Goal: Information Seeking & Learning: Learn about a topic

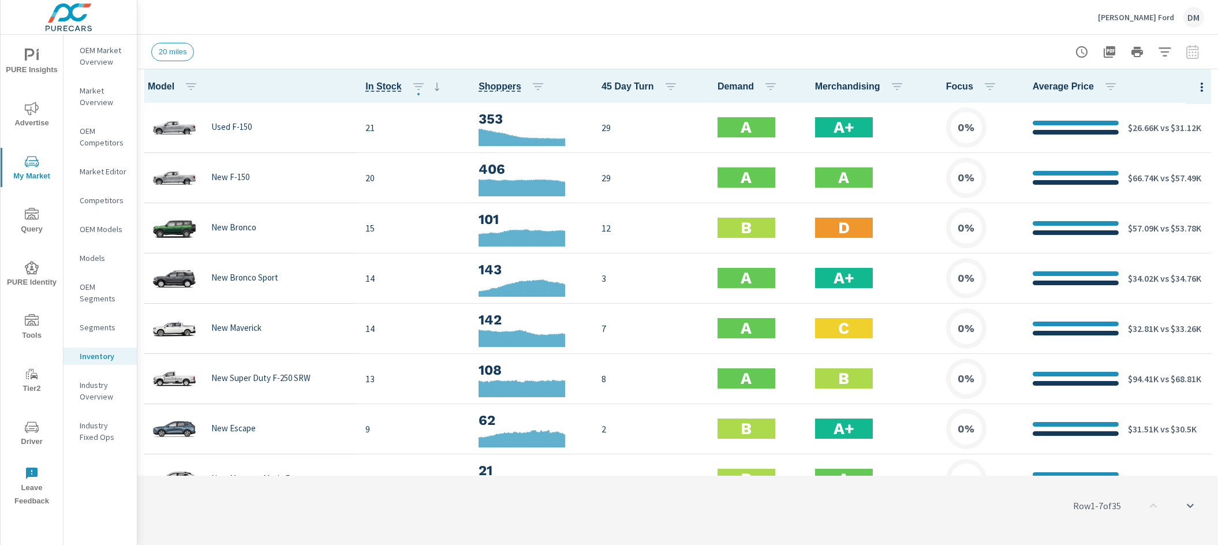
scroll to position [1, 0]
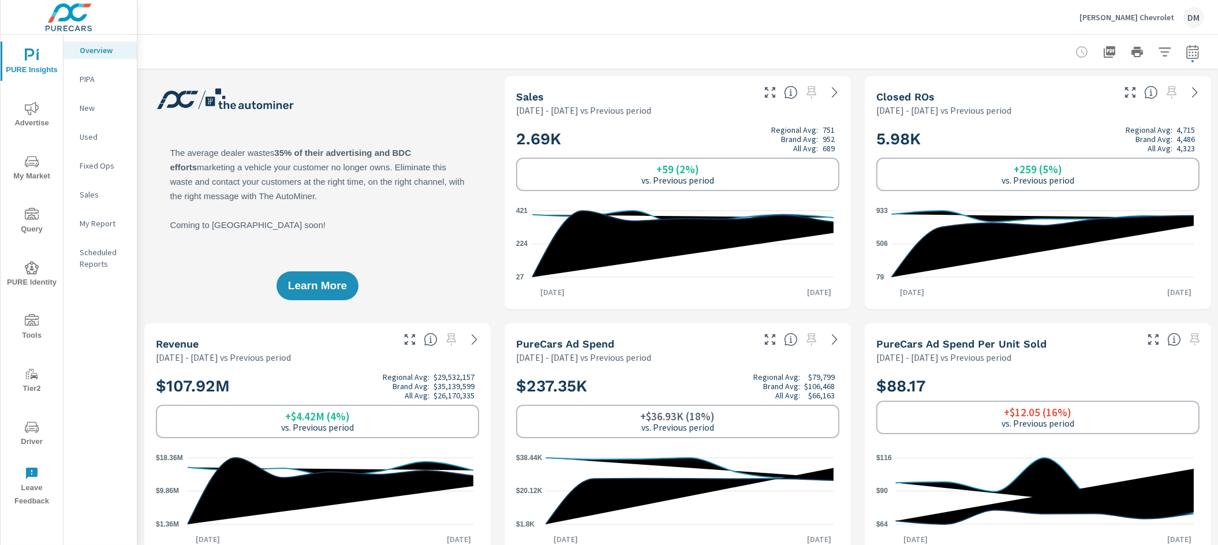
scroll to position [1, 0]
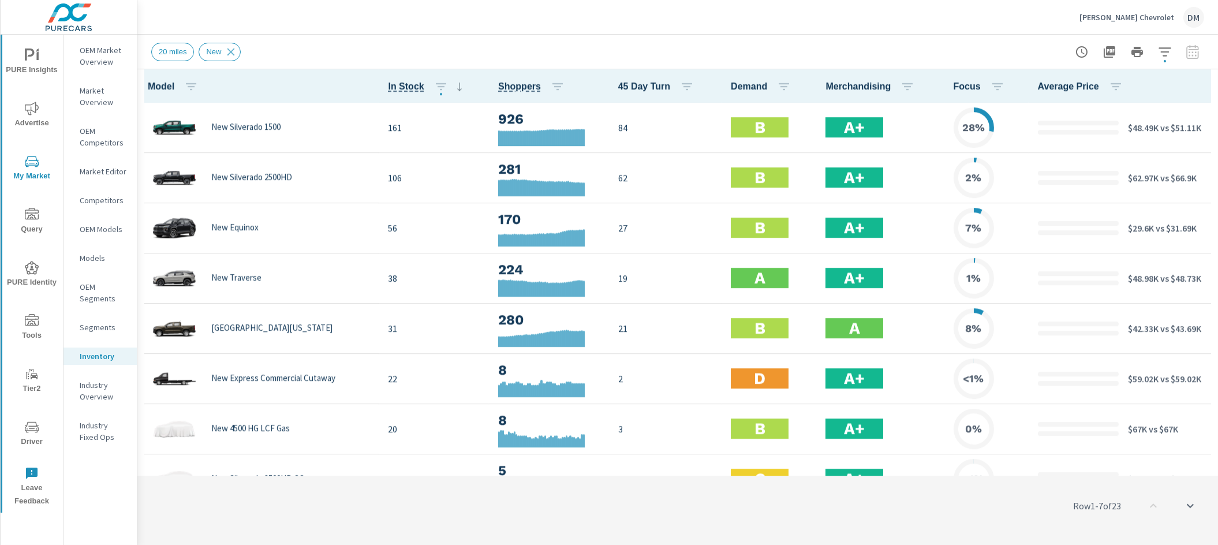
scroll to position [1, 0]
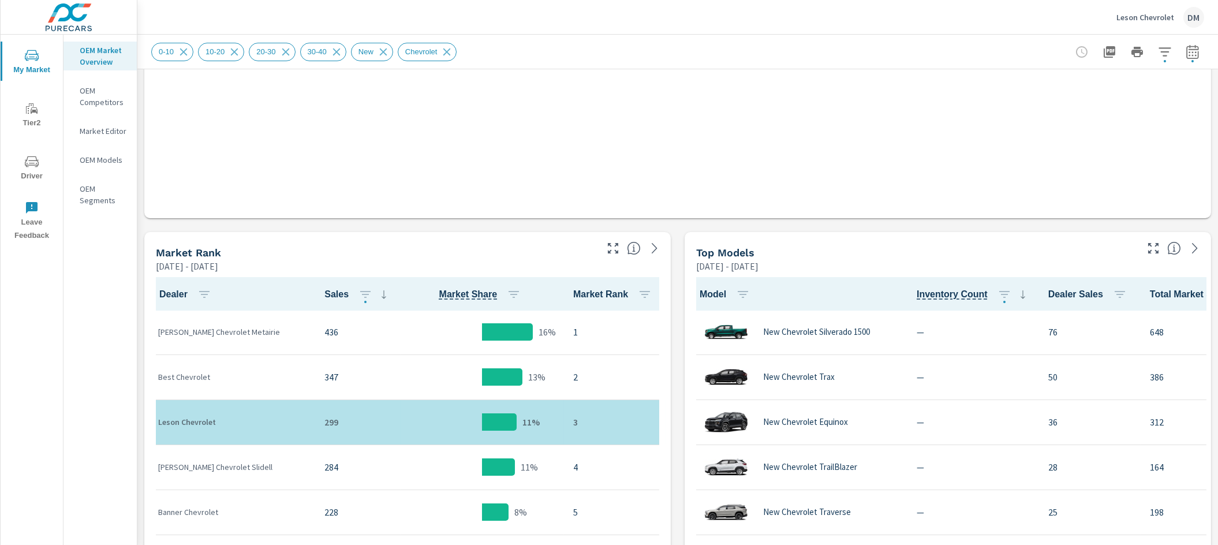
scroll to position [1, 0]
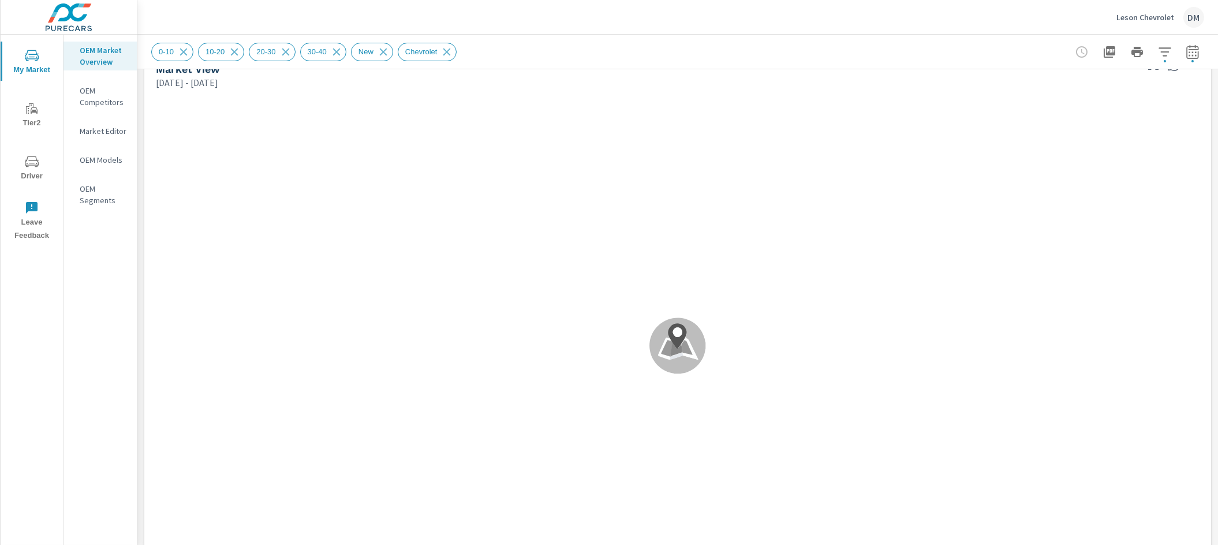
scroll to position [6, 0]
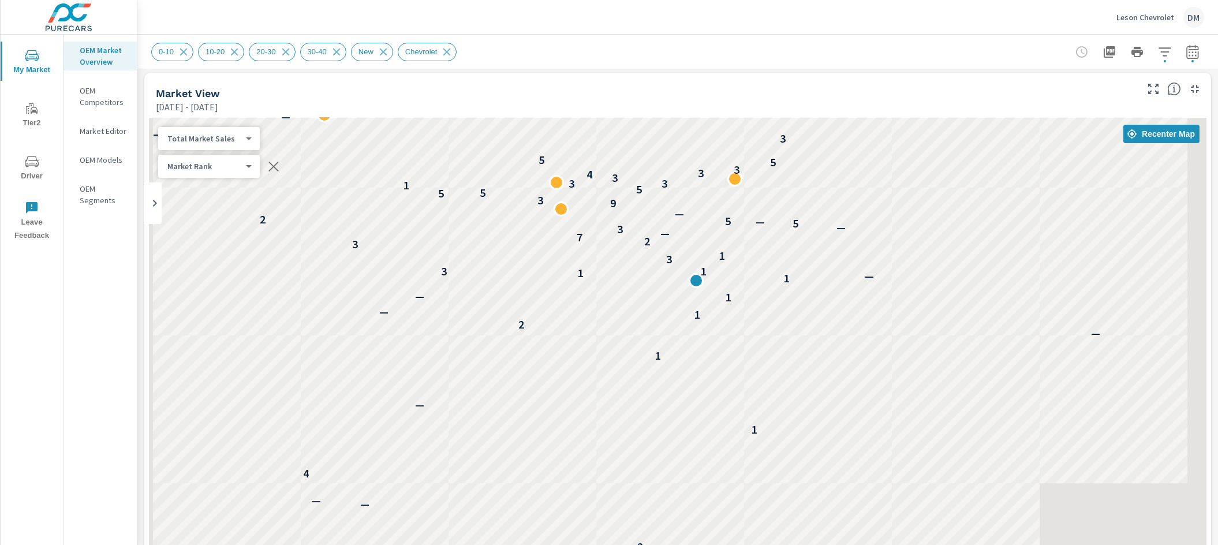
scroll to position [12, 0]
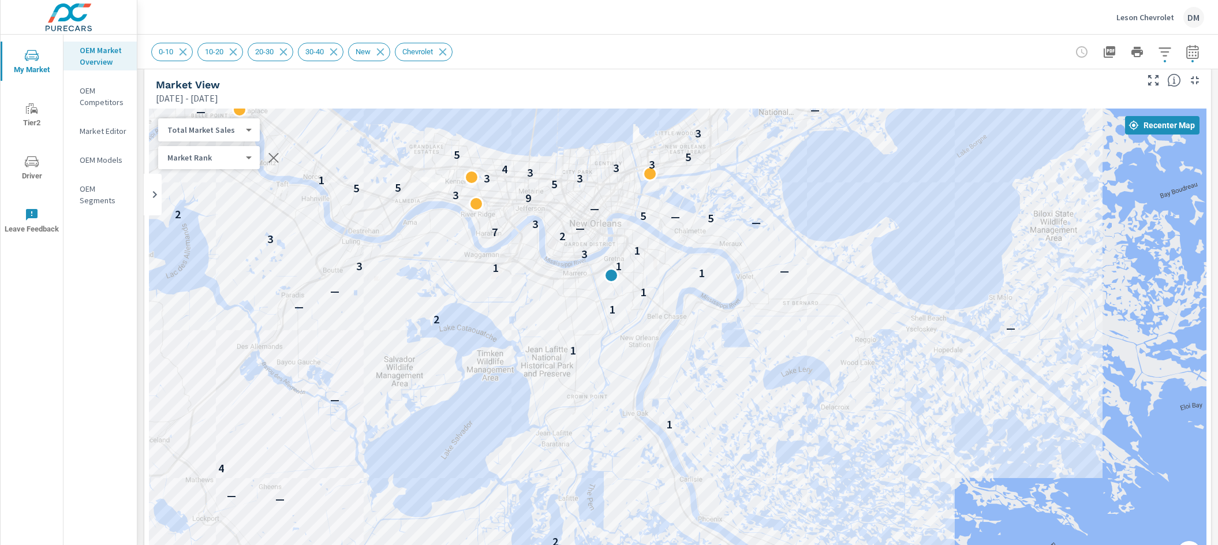
drag, startPoint x: 921, startPoint y: 272, endPoint x: 833, endPoint y: 276, distance: 88.4
click at [833, 276] on div "— 1 — — — 4 — 1 — 2 — — 4 1 — 1 — 2 1 — 1 — 1 — 1 1 3 3 1 3 2 7 — 3 — 5 — 5 2 —…" at bounding box center [677, 343] width 1057 height 469
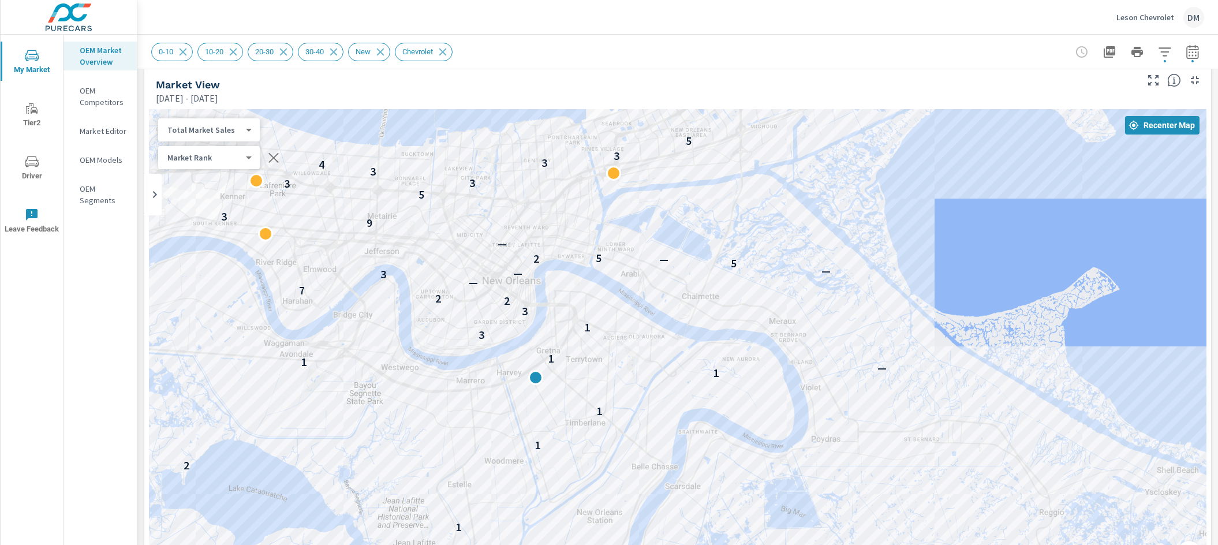
drag, startPoint x: 718, startPoint y: 264, endPoint x: 844, endPoint y: 384, distance: 174.3
click at [844, 384] on div "1 — 2 1 — 1 — 2 1 — 1 — 1 — 1 1 3 3 1 3 2 2 7 — 3 — — 5 — 2 5 — 9 3 5 5 5 1 3 3…" at bounding box center [677, 343] width 1057 height 469
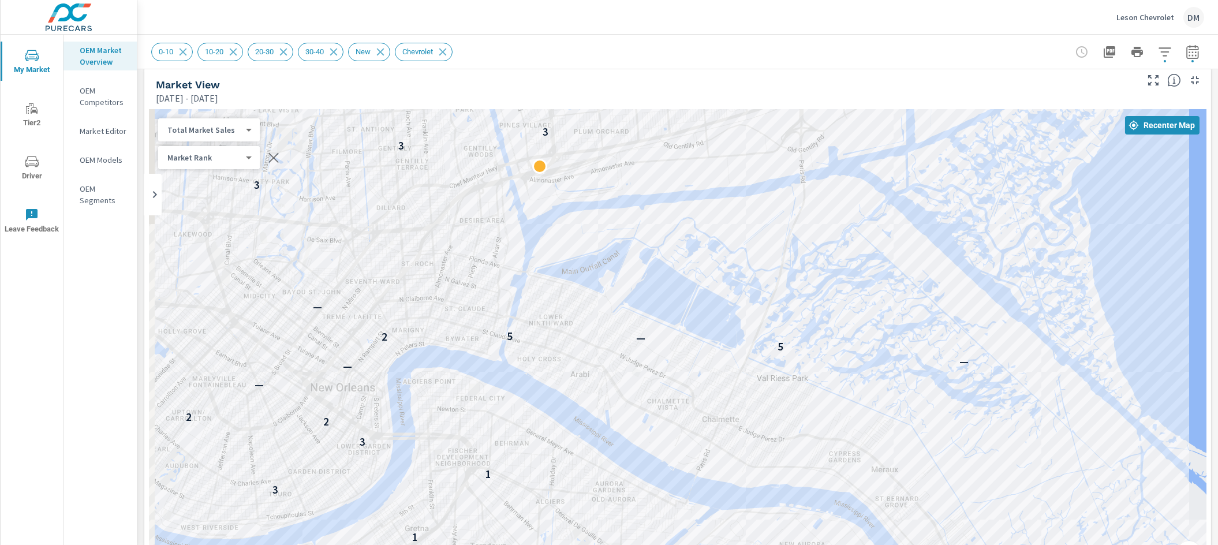
drag, startPoint x: 726, startPoint y: 377, endPoint x: 829, endPoint y: 385, distance: 104.2
click at [824, 497] on div "1 1 1 — 1 1 3 1 3 2 2 7 — 3 — — 5 — 2 5 — 9 5 3 3 3 4 3 3 5 3 —" at bounding box center [677, 343] width 1057 height 469
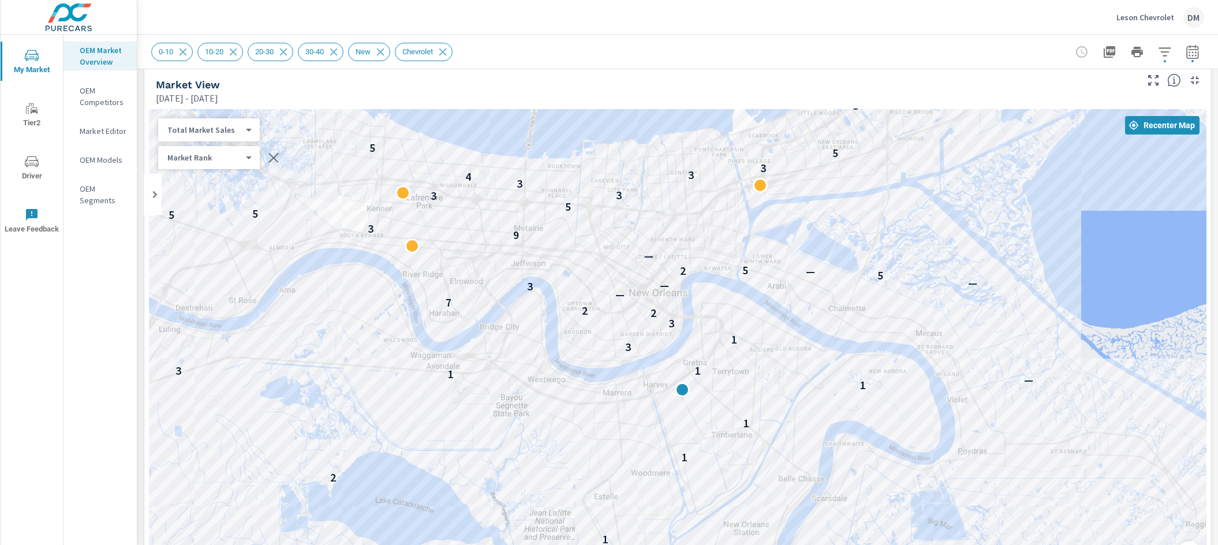
drag, startPoint x: 734, startPoint y: 401, endPoint x: 813, endPoint y: 330, distance: 106.7
click at [813, 330] on div "— — 4 1 — 1 — 2 1 — 1 — 1 — 1 1 3 3 1 3 3 2 2 7 — 3 — — 5 — 2 5 2 — 9 3 5 5 5 1…" at bounding box center [1055, 444] width 609 height 344
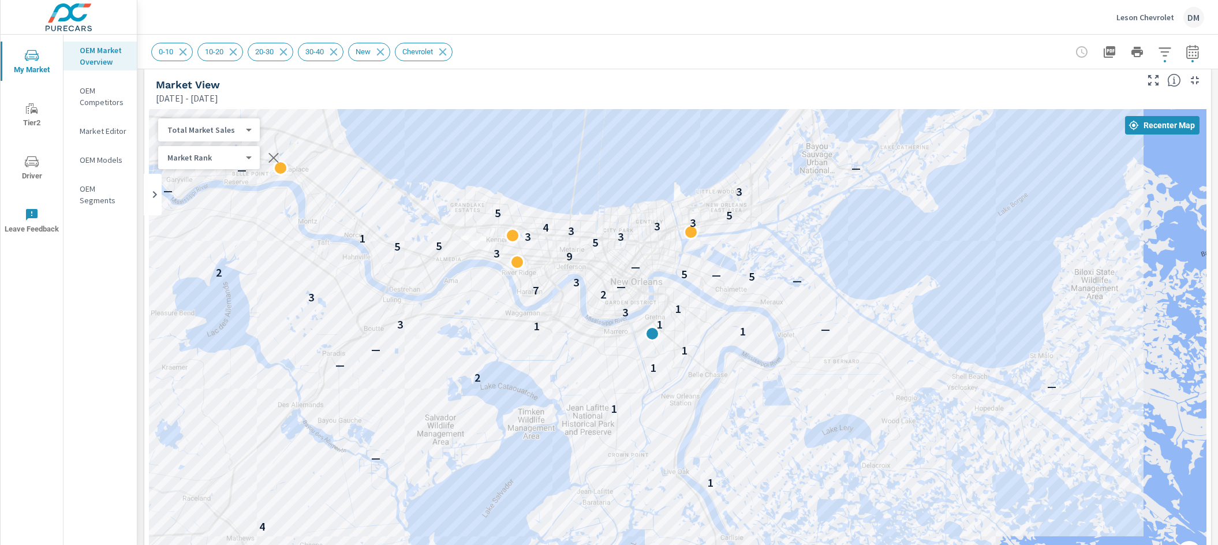
drag, startPoint x: 824, startPoint y: 345, endPoint x: 718, endPoint y: 315, distance: 109.8
click at [718, 315] on div "— 1 — — — 4 — 1 — 2 — — 4 1 — 1 — 2 1 — 1 — 1 — 1 1 3 3 1 3 2 7 — 3 — 5 — 5 2 —…" at bounding box center [878, 485] width 609 height 344
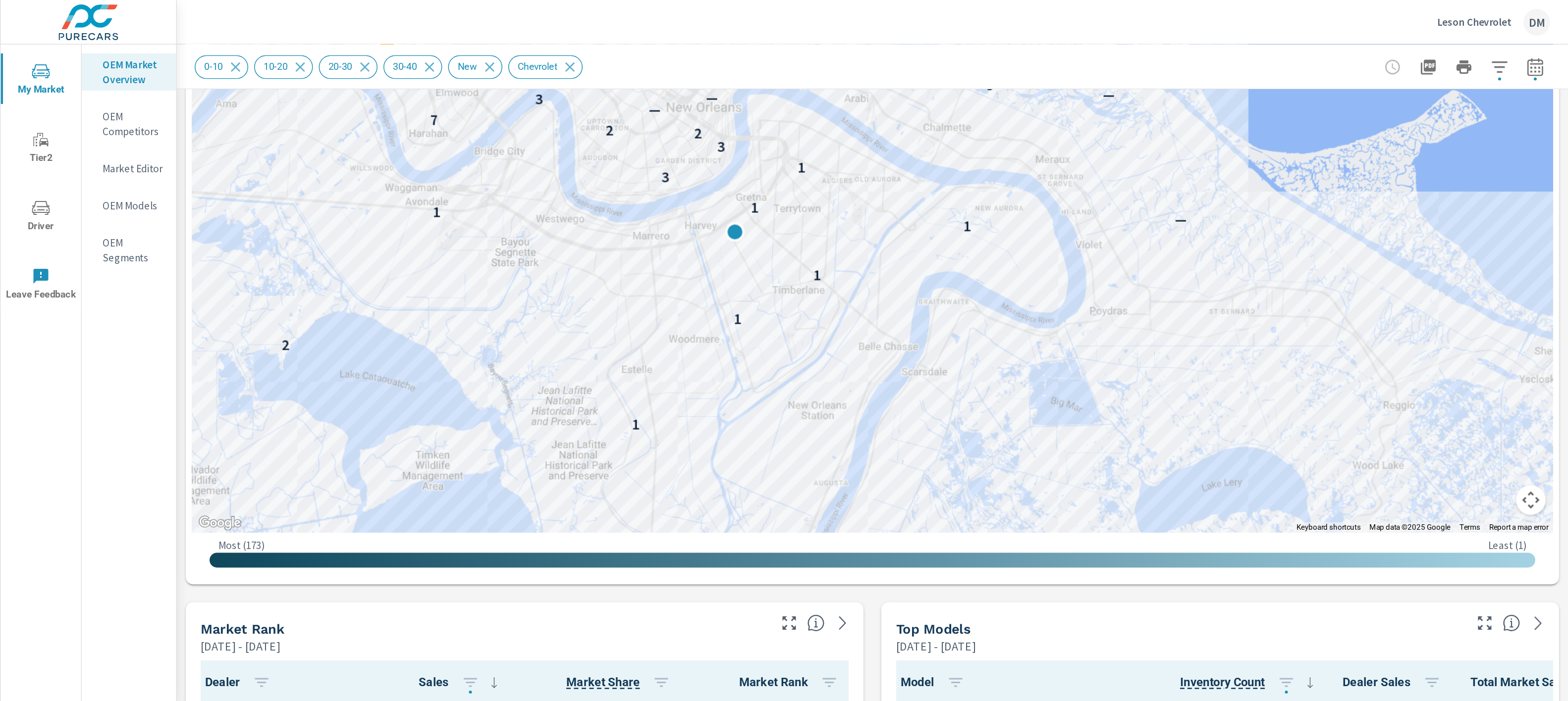
scroll to position [150, 0]
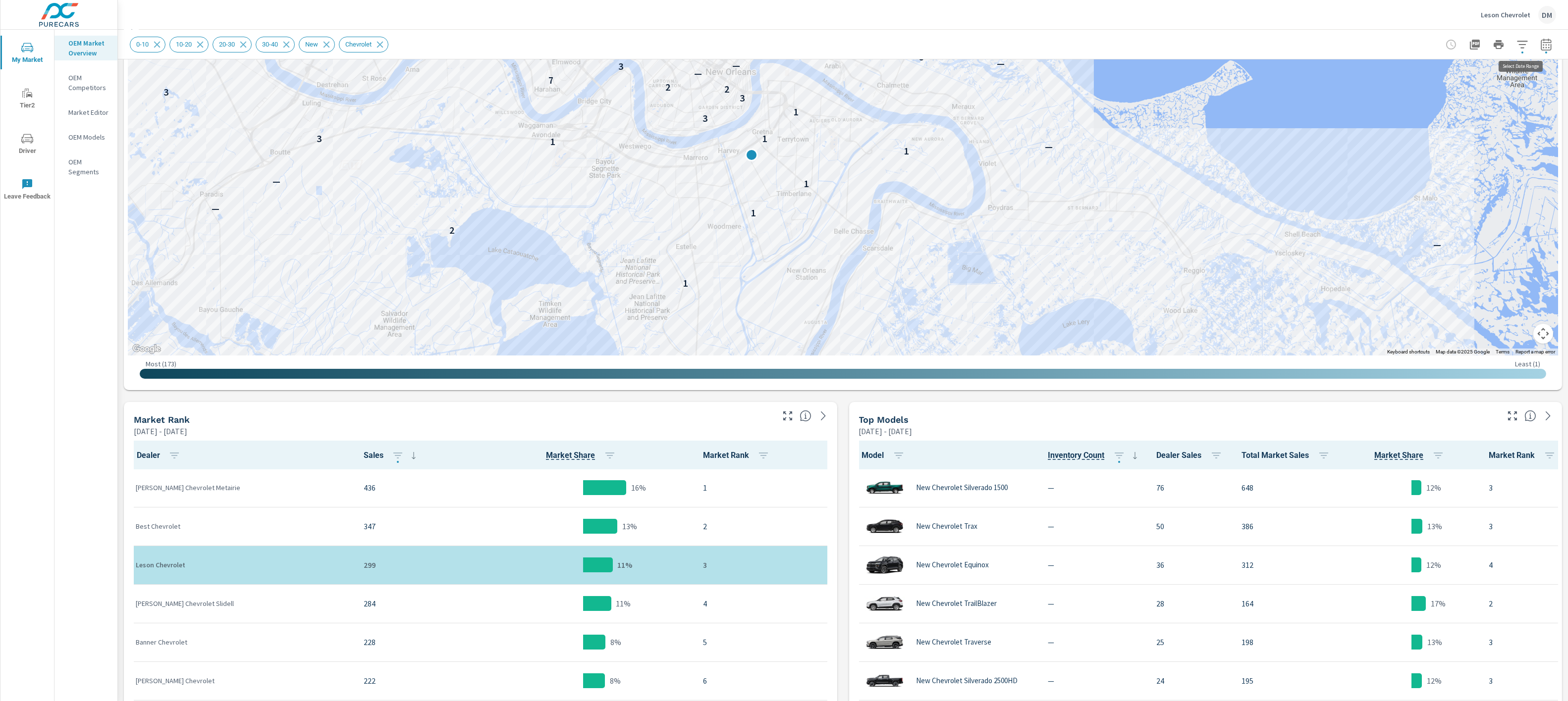
click at [1044, 39] on icon "button" at bounding box center [1547, 45] width 12 height 12
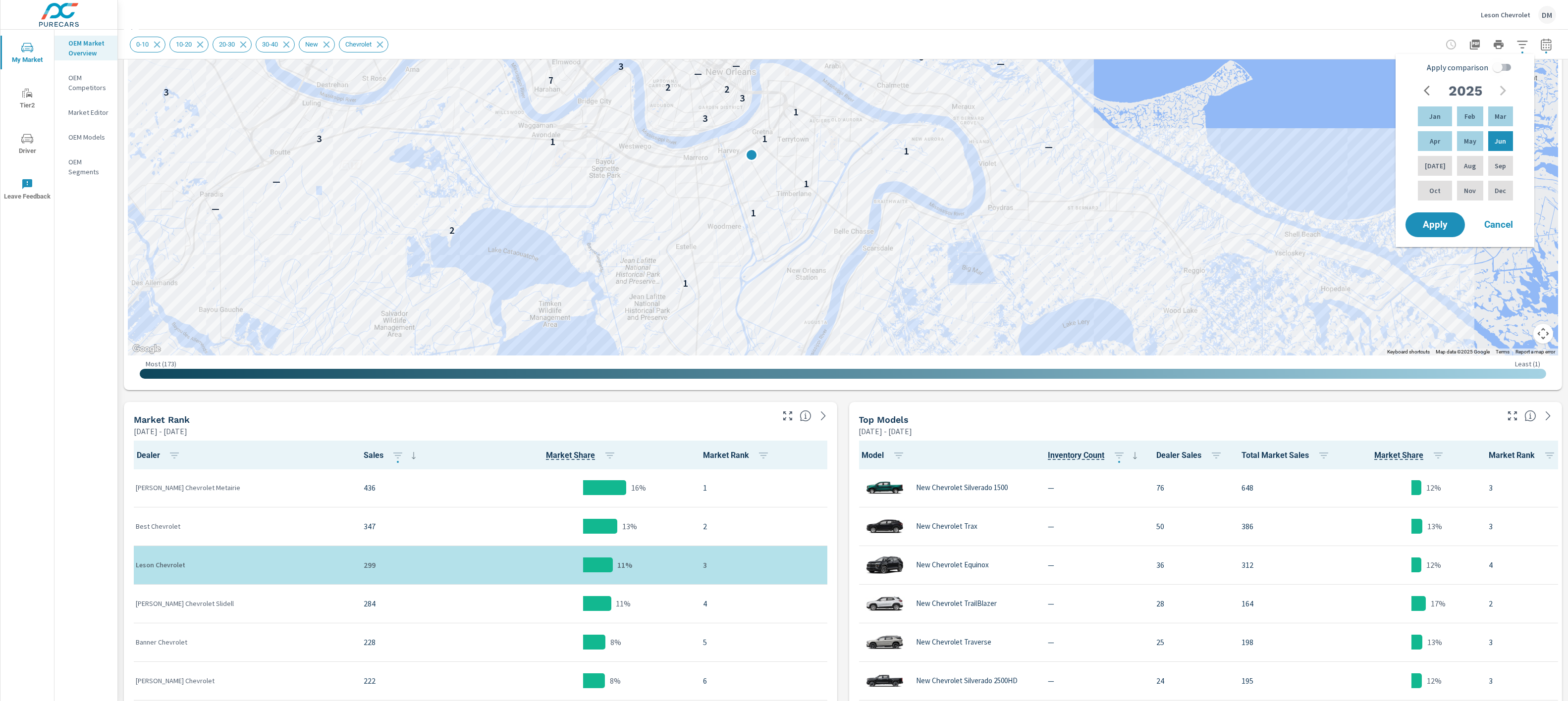
click at [1044, 63] on input "Apply comparison" at bounding box center [1498, 68] width 57 height 19
checkbox input "true"
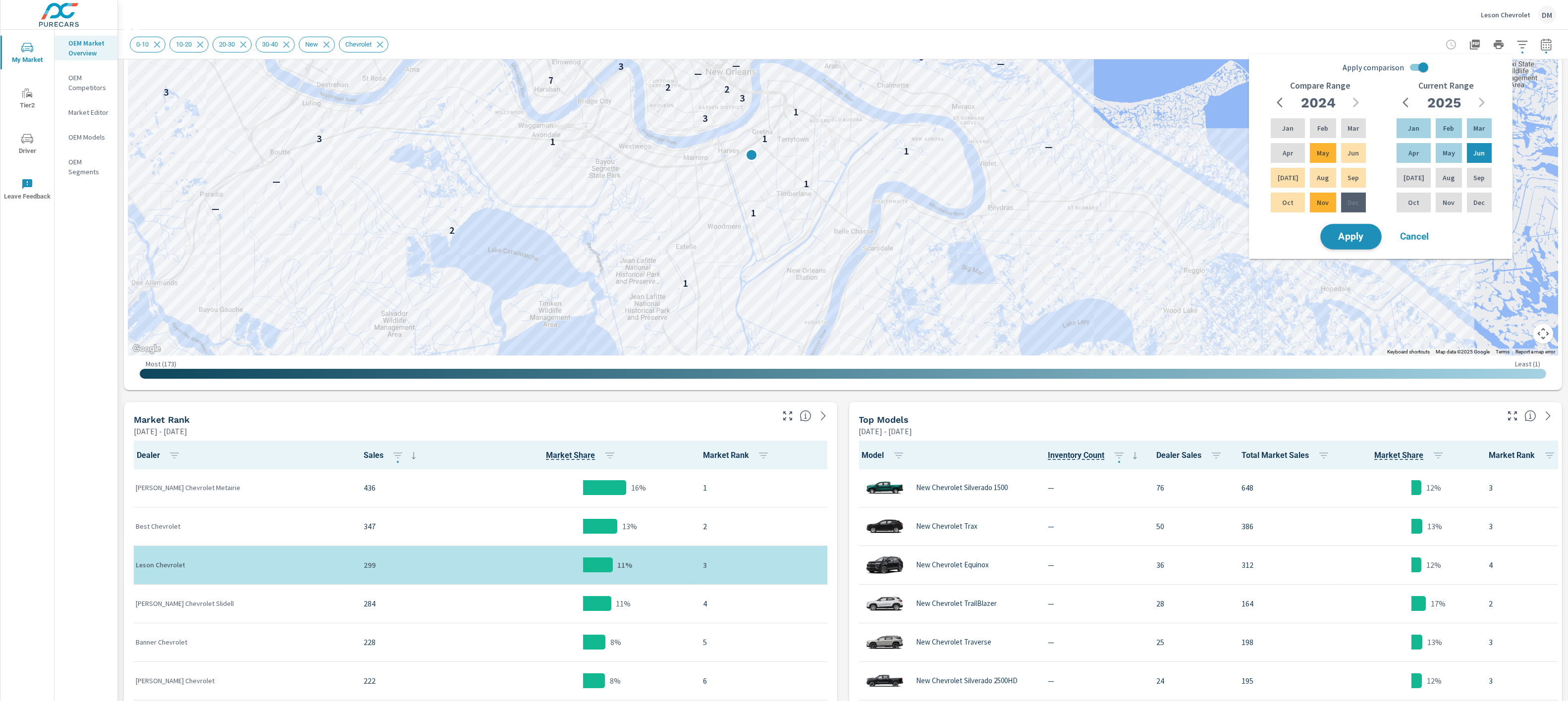
click at [1044, 233] on span "Apply" at bounding box center [1350, 237] width 40 height 9
